Goal: Navigation & Orientation: Find specific page/section

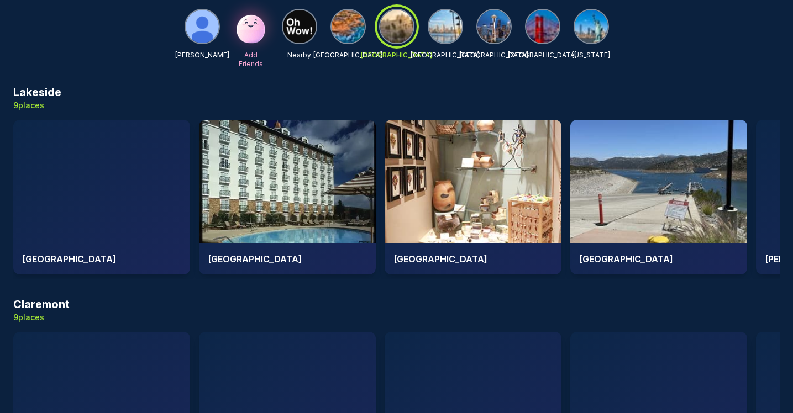
scroll to position [1346, 0]
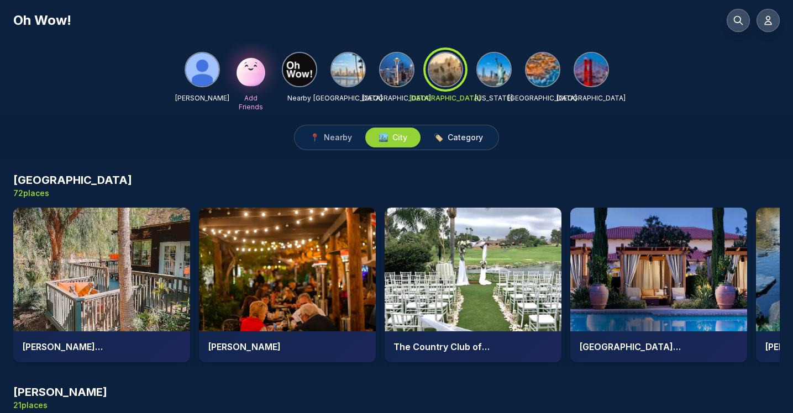
click at [468, 139] on span "Category" at bounding box center [465, 137] width 35 height 11
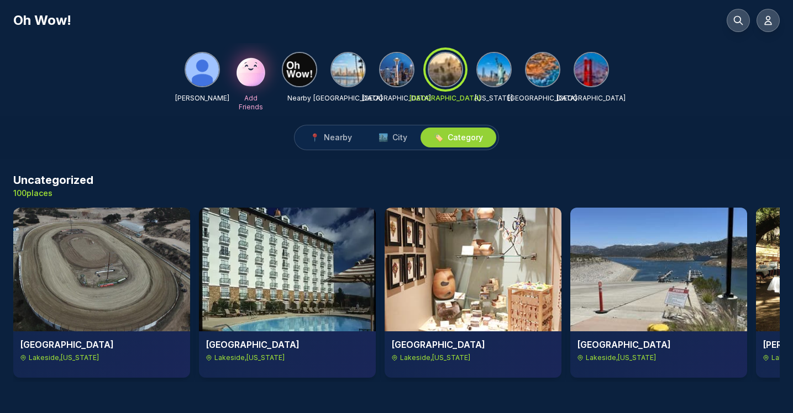
click at [496, 74] on img at bounding box center [494, 69] width 33 height 33
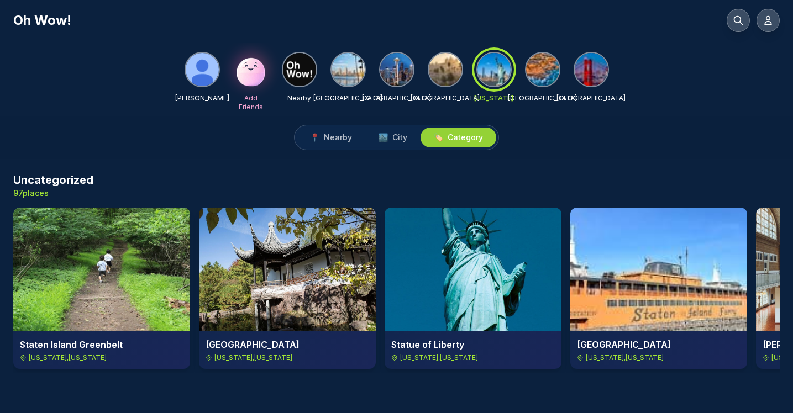
click at [549, 77] on img at bounding box center [542, 69] width 33 height 33
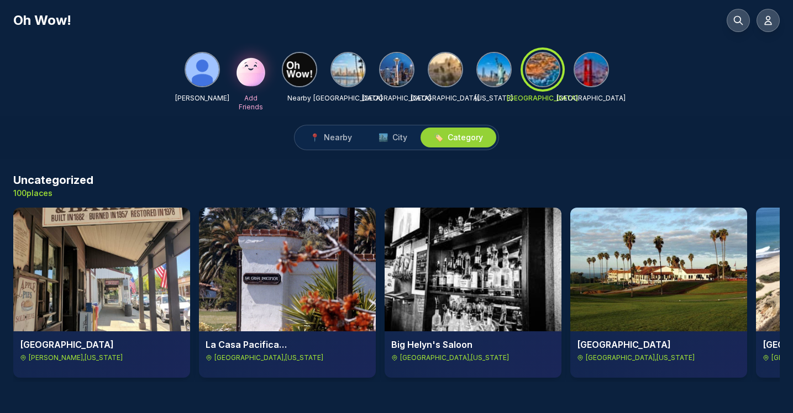
click at [345, 68] on img at bounding box center [348, 69] width 33 height 33
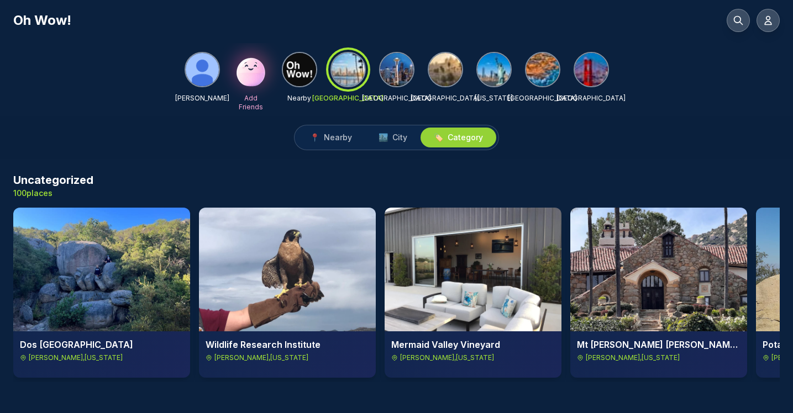
click at [397, 66] on img at bounding box center [396, 69] width 33 height 33
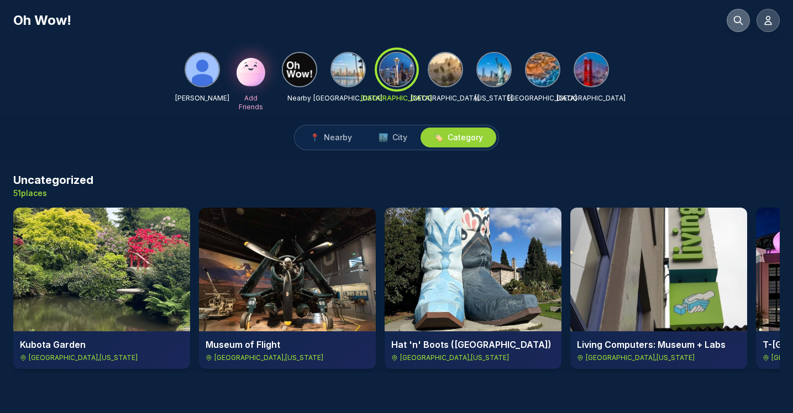
click at [735, 22] on icon at bounding box center [739, 21] width 8 height 8
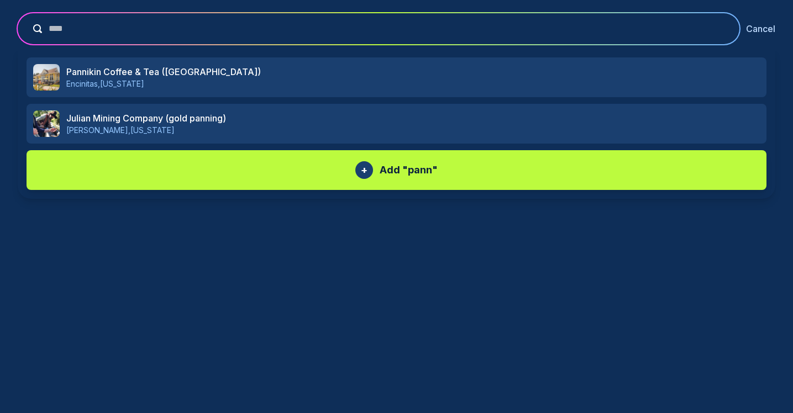
type input "****"
click at [761, 30] on button "Cancel" at bounding box center [760, 28] width 29 height 13
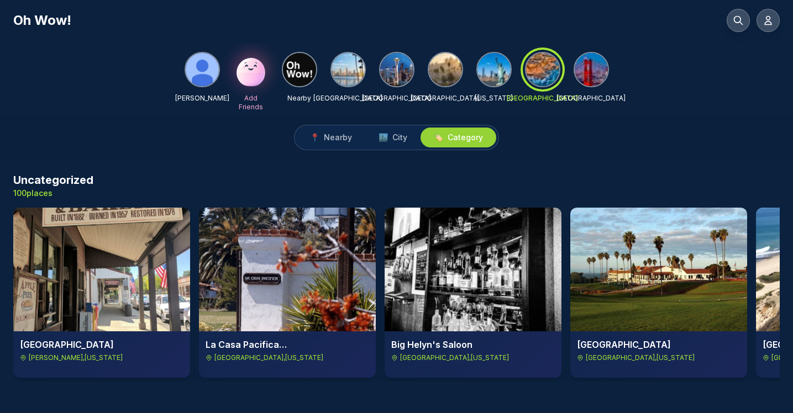
click at [347, 71] on img at bounding box center [348, 69] width 33 height 33
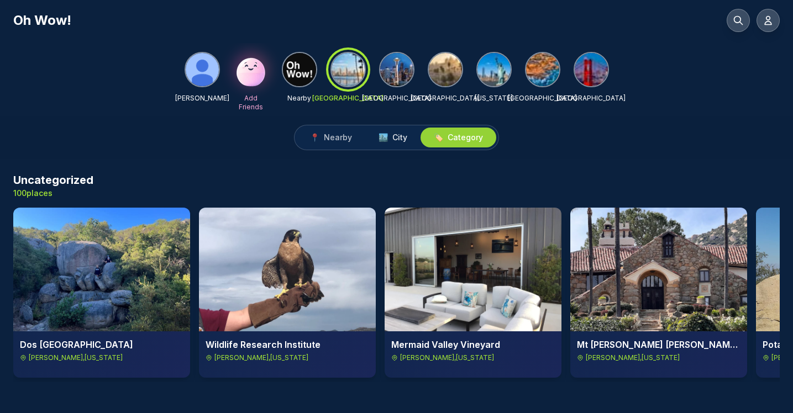
click at [398, 139] on span "City" at bounding box center [399, 137] width 15 height 11
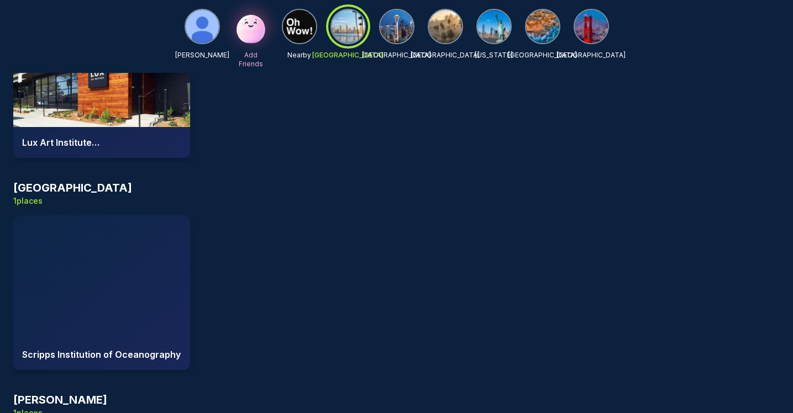
scroll to position [8483, 0]
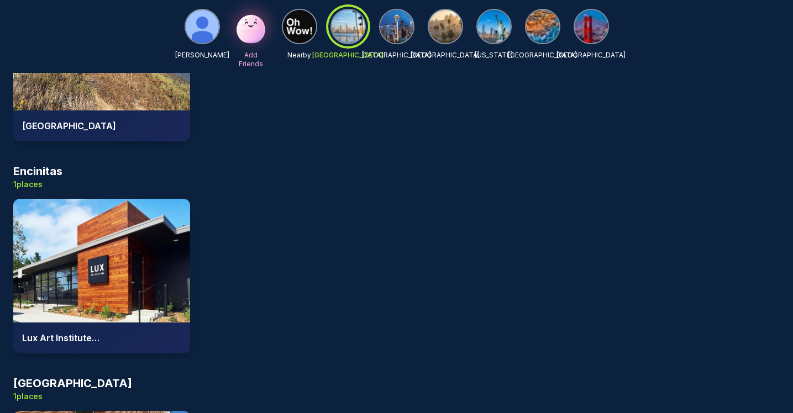
click at [300, 32] on img at bounding box center [299, 26] width 33 height 33
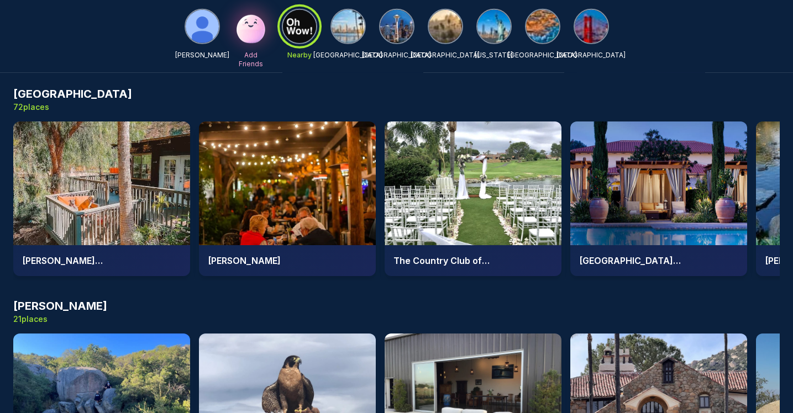
scroll to position [72, 0]
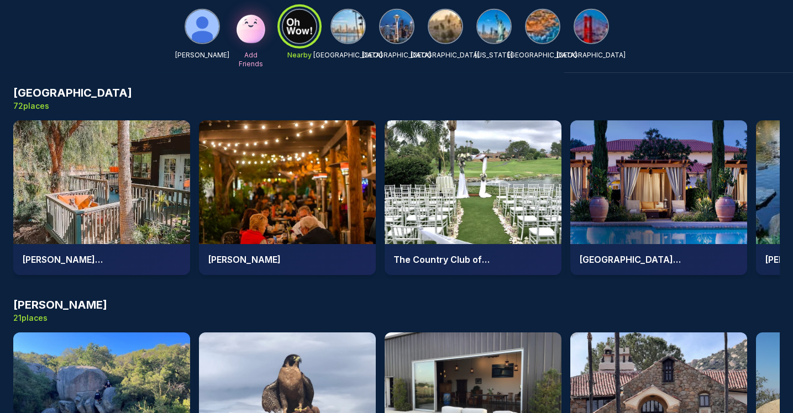
click at [349, 30] on img at bounding box center [348, 26] width 33 height 33
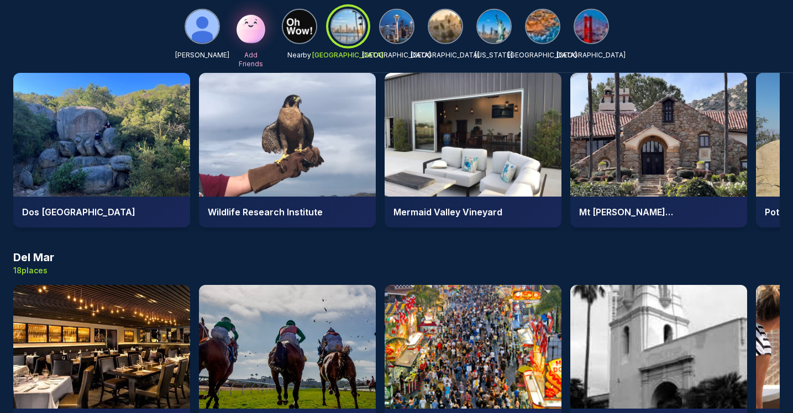
scroll to position [292, 0]
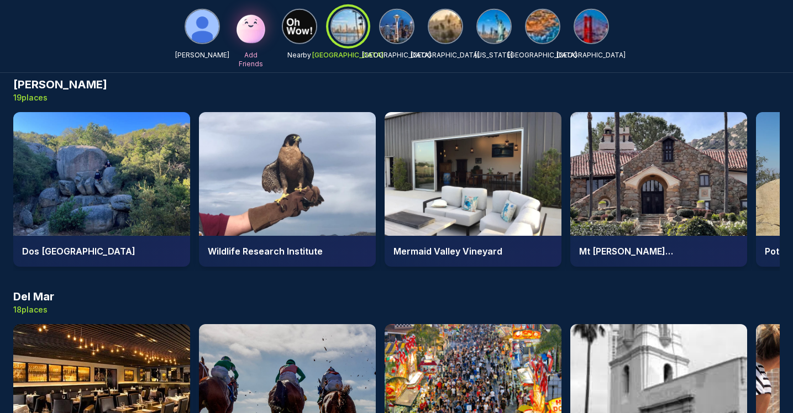
click at [348, 32] on div at bounding box center [348, 27] width 40 height 40
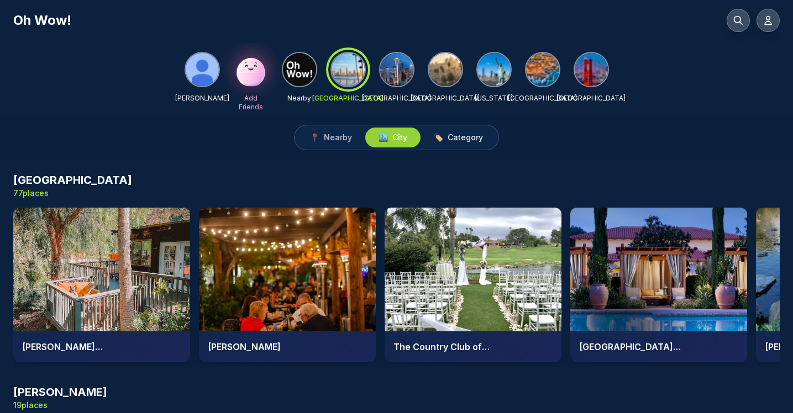
click at [465, 140] on span "Category" at bounding box center [465, 137] width 35 height 11
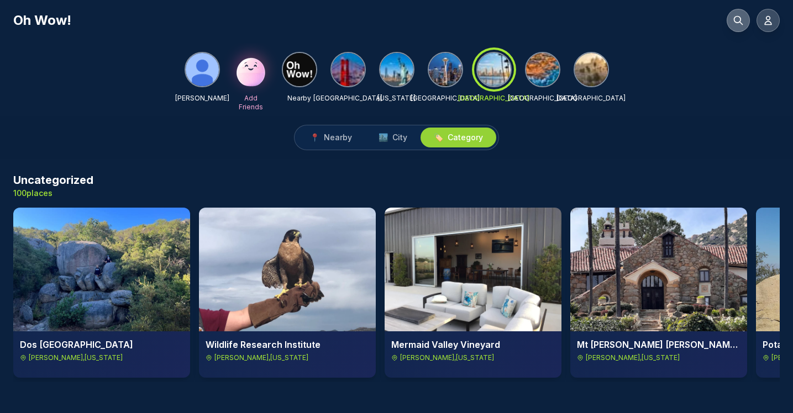
click at [740, 21] on icon at bounding box center [739, 21] width 8 height 8
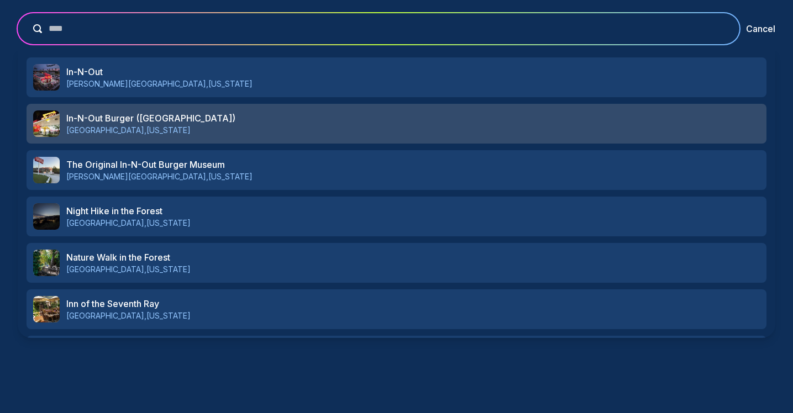
type input "****"
click at [127, 118] on h3 "In-N-Out Burger (Westwood)" at bounding box center [413, 118] width 694 height 13
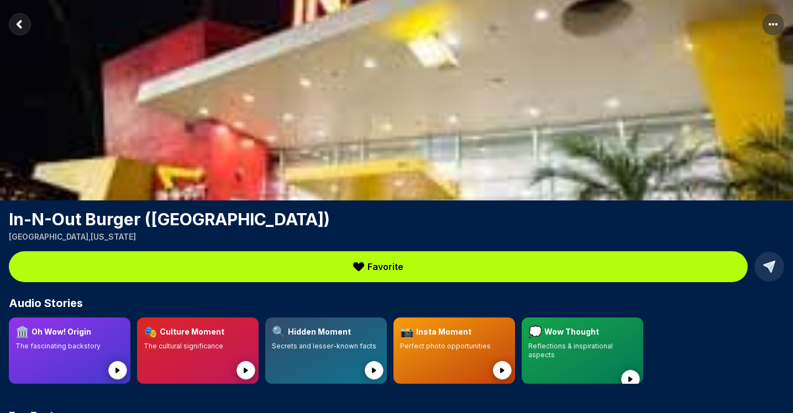
click at [17, 26] on rect "Return to previous page" at bounding box center [20, 24] width 22 height 22
